Goal: Task Accomplishment & Management: Manage account settings

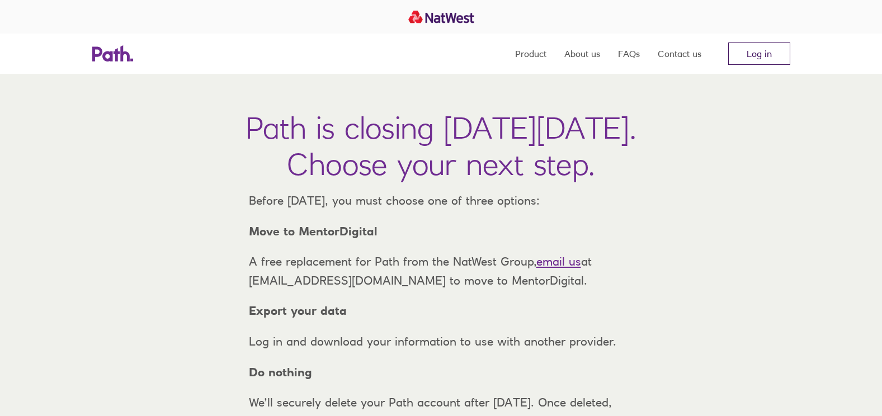
click at [753, 55] on link "Log in" at bounding box center [759, 53] width 62 height 22
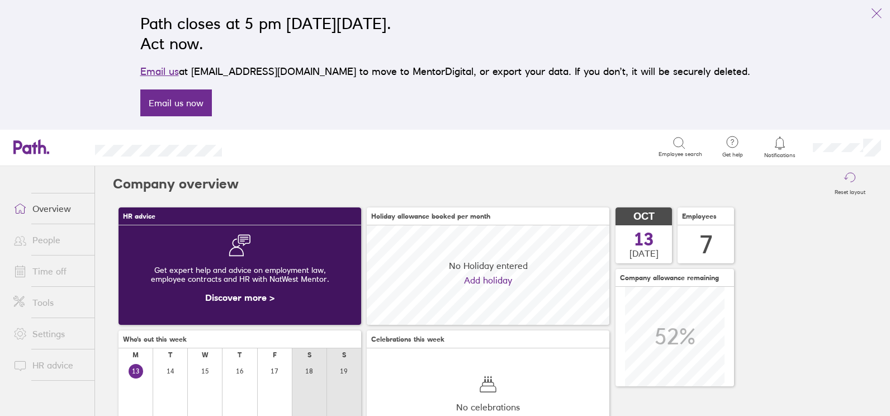
scroll to position [100, 243]
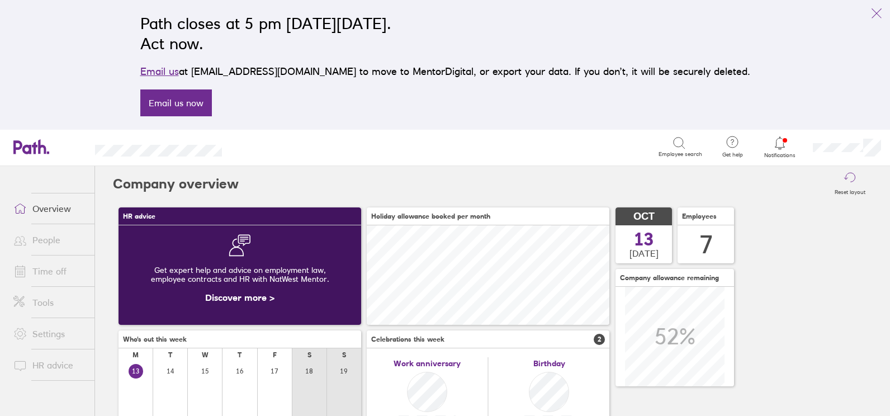
click at [779, 144] on icon at bounding box center [779, 142] width 13 height 13
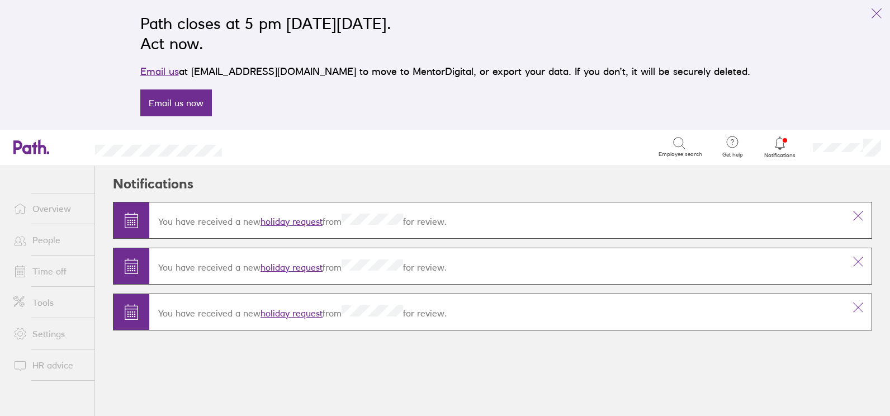
click at [271, 222] on link "holiday request" at bounding box center [292, 221] width 62 height 11
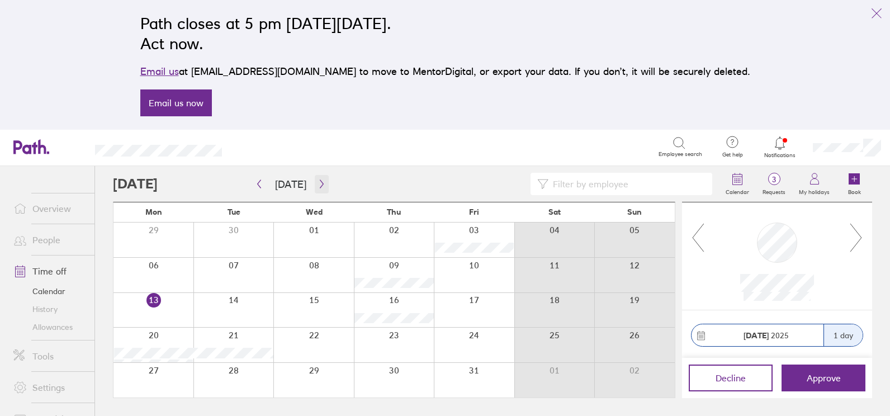
click at [318, 181] on icon "button" at bounding box center [322, 183] width 8 height 9
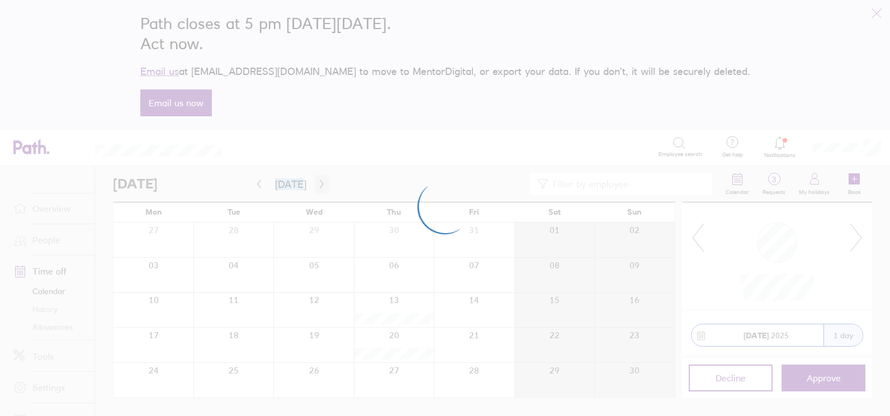
click at [317, 181] on div at bounding box center [445, 208] width 890 height 416
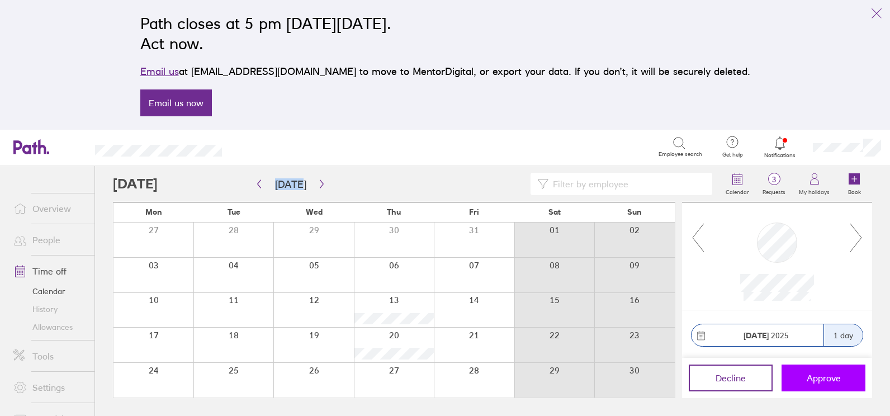
click at [825, 377] on span "Approve" at bounding box center [824, 378] width 34 height 10
click at [812, 379] on span "Approve" at bounding box center [824, 378] width 34 height 10
click at [834, 375] on span "Approve" at bounding box center [824, 378] width 34 height 10
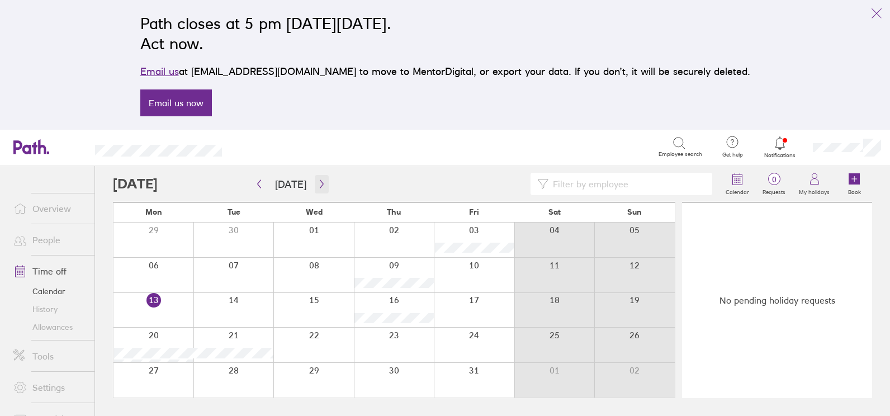
click at [318, 183] on icon "button" at bounding box center [322, 183] width 8 height 9
click at [318, 184] on icon "button" at bounding box center [322, 183] width 8 height 9
